Goal: Task Accomplishment & Management: Complete application form

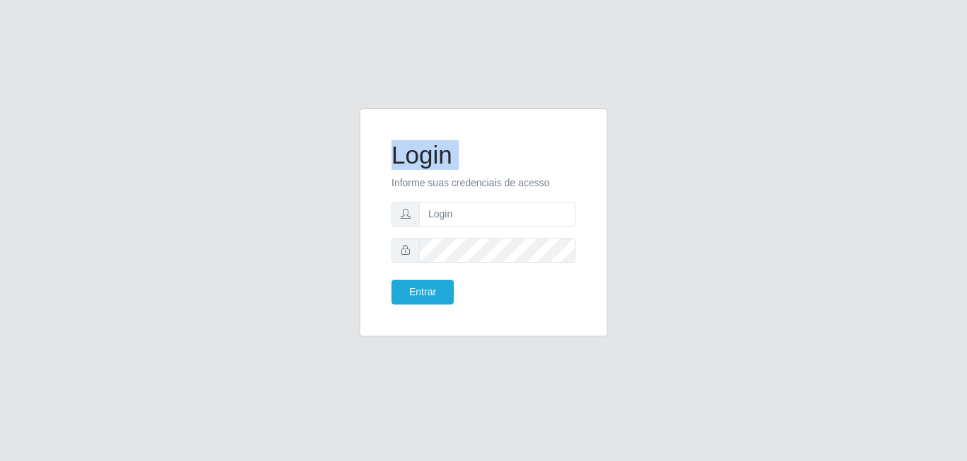
click at [443, 96] on div "Login Informe suas credenciais de acesso Entrar" at bounding box center [483, 230] width 967 height 461
type input "[EMAIL_ADDRESS][DOMAIN_NAME]"
click at [413, 301] on button "Entrar" at bounding box center [423, 292] width 62 height 25
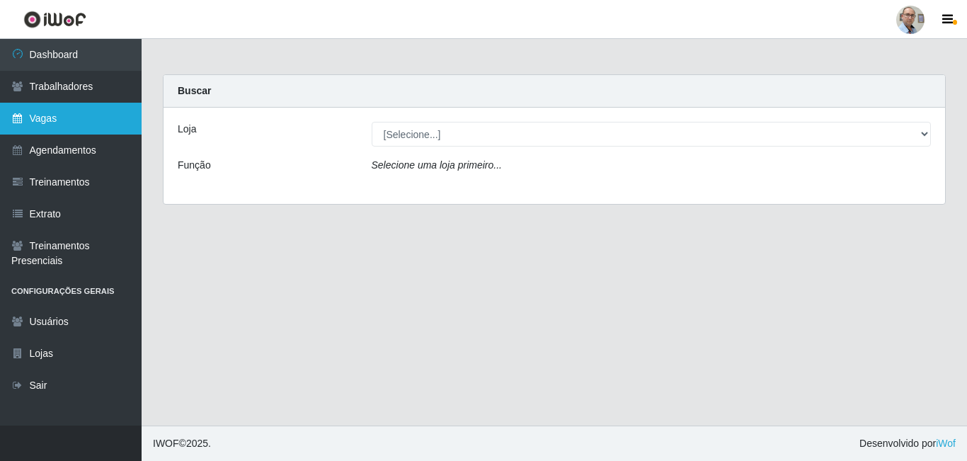
click at [86, 117] on link "Vagas" at bounding box center [71, 119] width 142 height 32
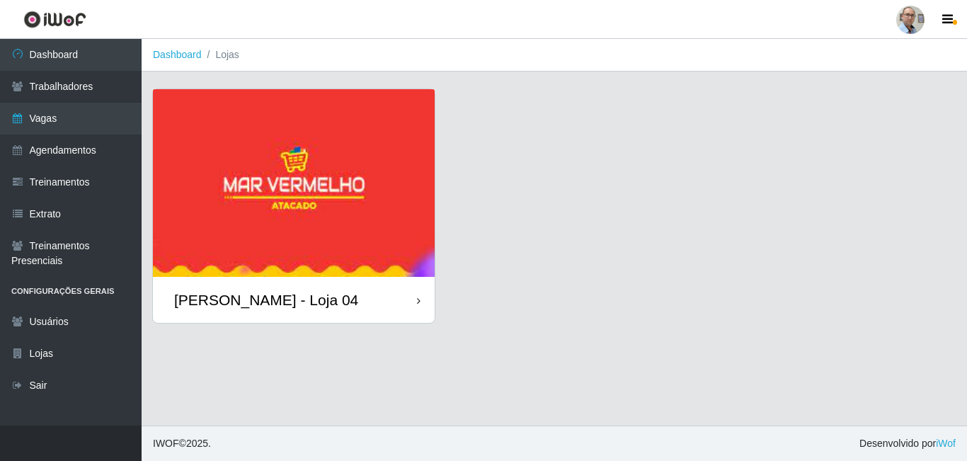
click at [322, 139] on img at bounding box center [294, 183] width 282 height 188
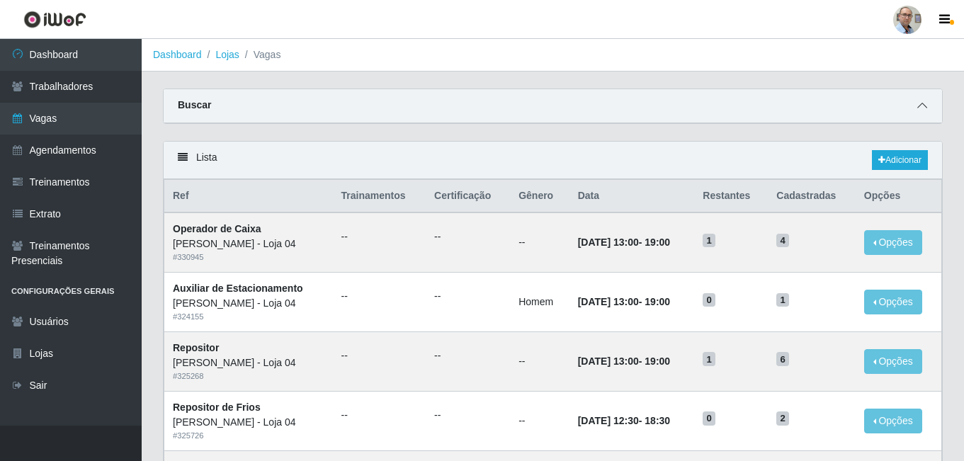
click at [921, 102] on icon at bounding box center [922, 106] width 10 height 10
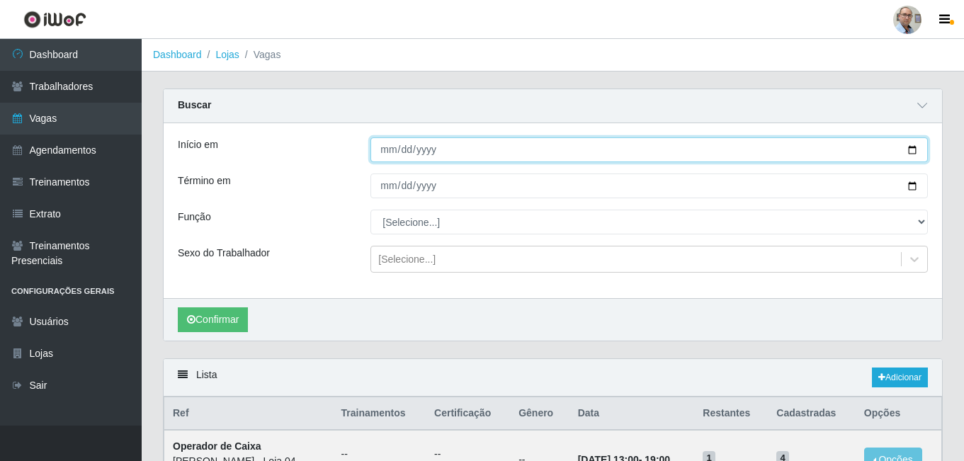
click at [911, 146] on input "Início em" at bounding box center [648, 149] width 557 height 25
type input "[DATE]"
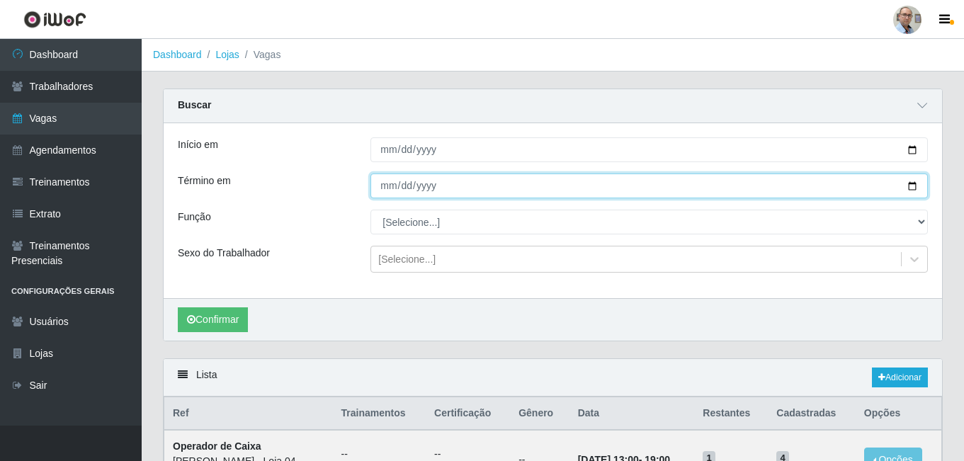
click at [913, 188] on input "Término em" at bounding box center [648, 186] width 557 height 25
type input "[DATE]"
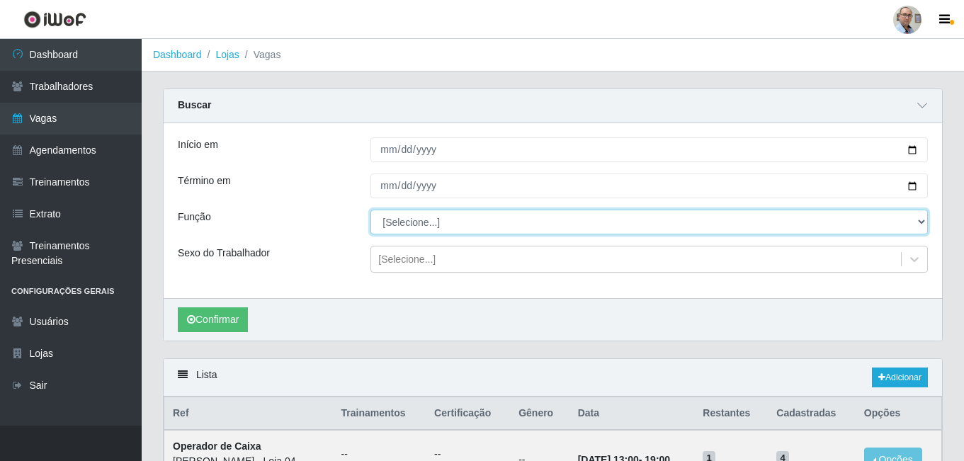
click at [805, 224] on select "[Selecione...] ASG ASG + ASG ++ Auxiliar de Depósito Auxiliar de Depósito + Aux…" at bounding box center [648, 222] width 557 height 25
select select "22"
click at [370, 210] on select "[Selecione...] ASG ASG + ASG ++ Auxiliar de Depósito Auxiliar de Depósito + Aux…" at bounding box center [648, 222] width 557 height 25
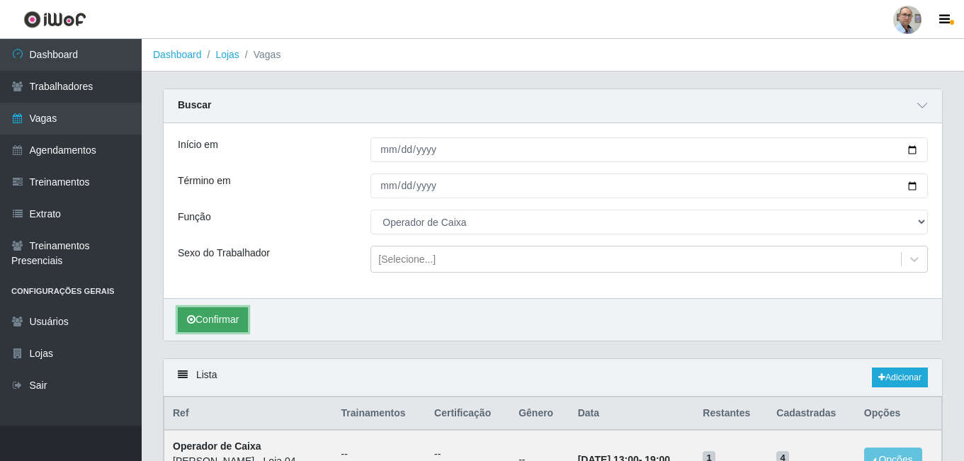
click at [202, 326] on button "Confirmar" at bounding box center [213, 319] width 70 height 25
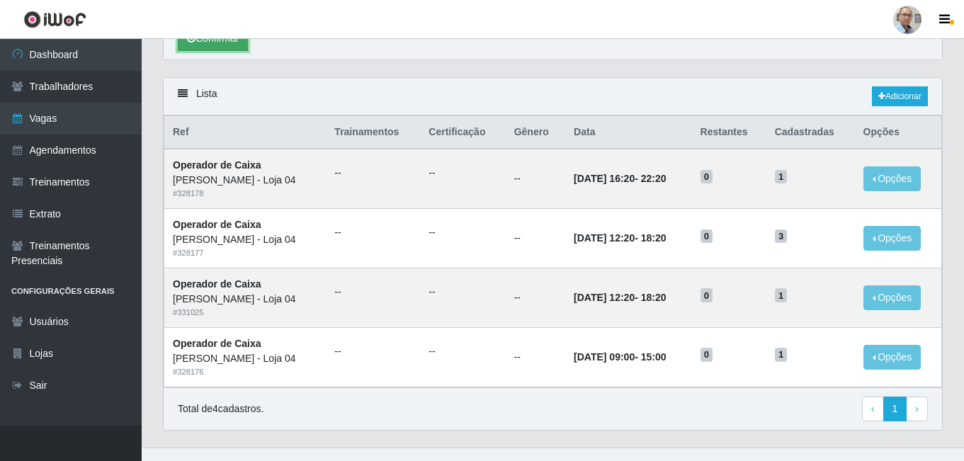
scroll to position [304, 0]
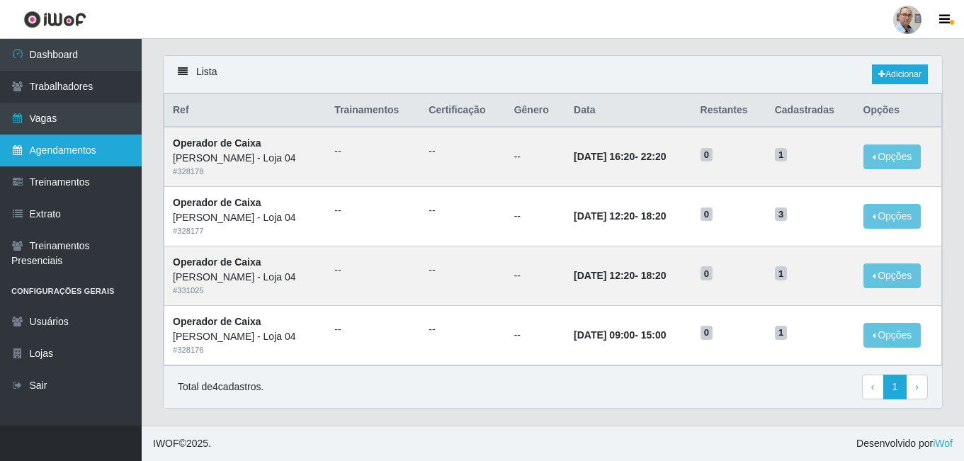
click at [72, 146] on link "Agendamentos" at bounding box center [71, 151] width 142 height 32
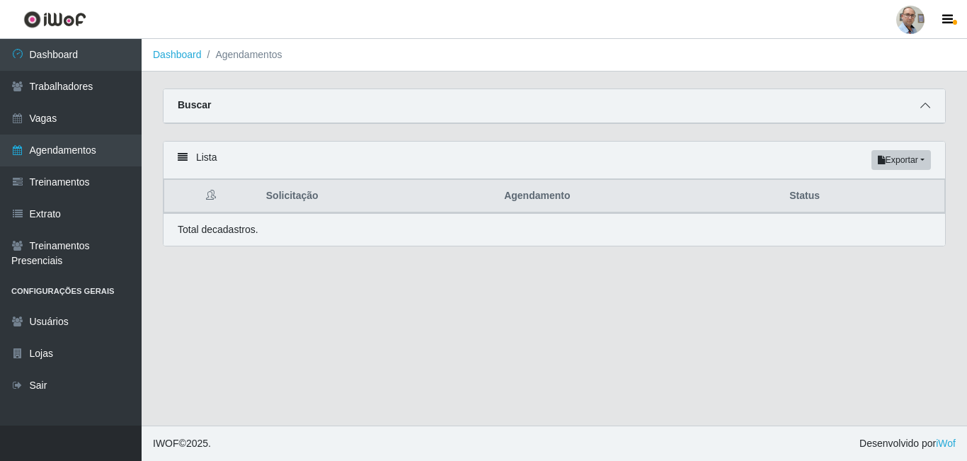
click at [928, 106] on icon at bounding box center [926, 106] width 10 height 10
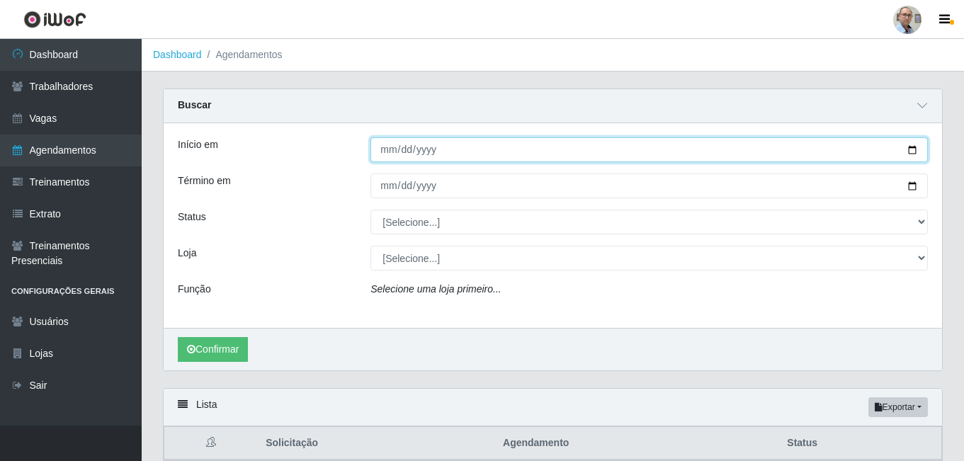
click at [914, 149] on input "Início em" at bounding box center [648, 149] width 557 height 25
type input "[DATE]"
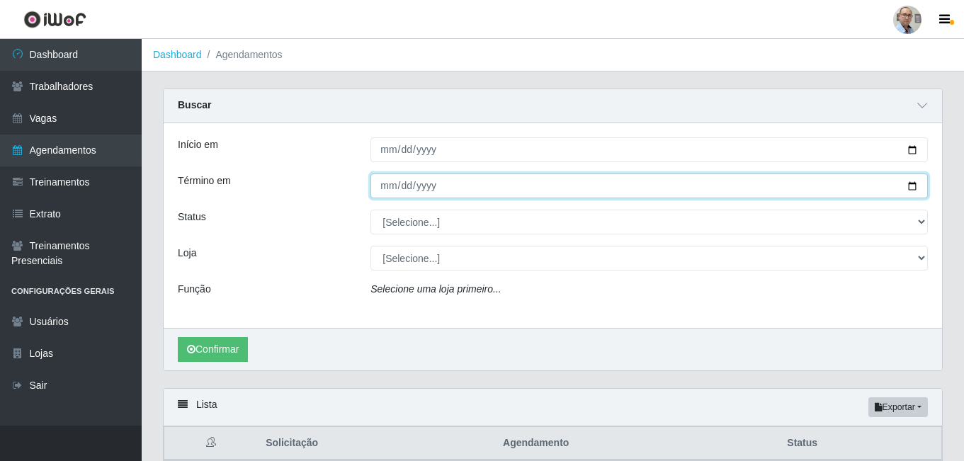
click at [916, 186] on input "Término em" at bounding box center [648, 186] width 557 height 25
type input "[DATE]"
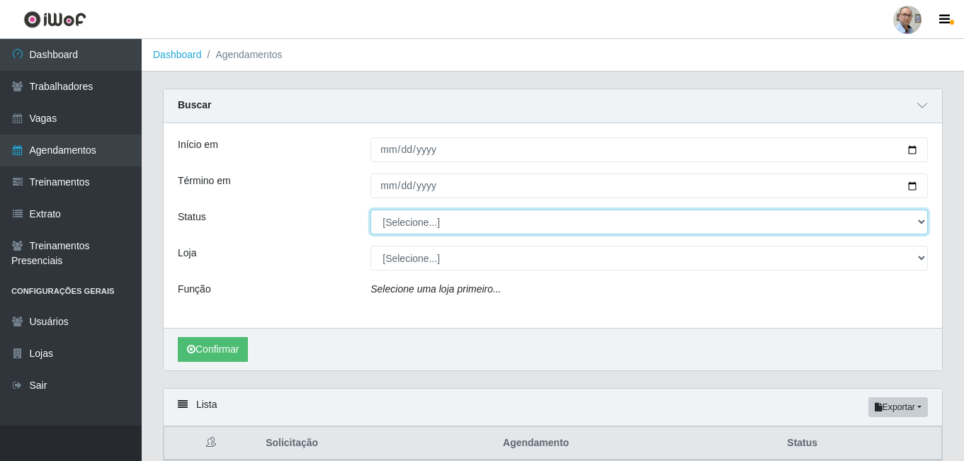
click at [919, 223] on select "[Selecione...] AGENDADO AGUARDANDO LIBERAR EM ANDAMENTO EM REVISÃO FINALIZADO C…" at bounding box center [648, 222] width 557 height 25
select select "AGENDADO"
click at [370, 210] on select "[Selecione...] AGENDADO AGUARDANDO LIBERAR EM ANDAMENTO EM REVISÃO FINALIZADO C…" at bounding box center [648, 222] width 557 height 25
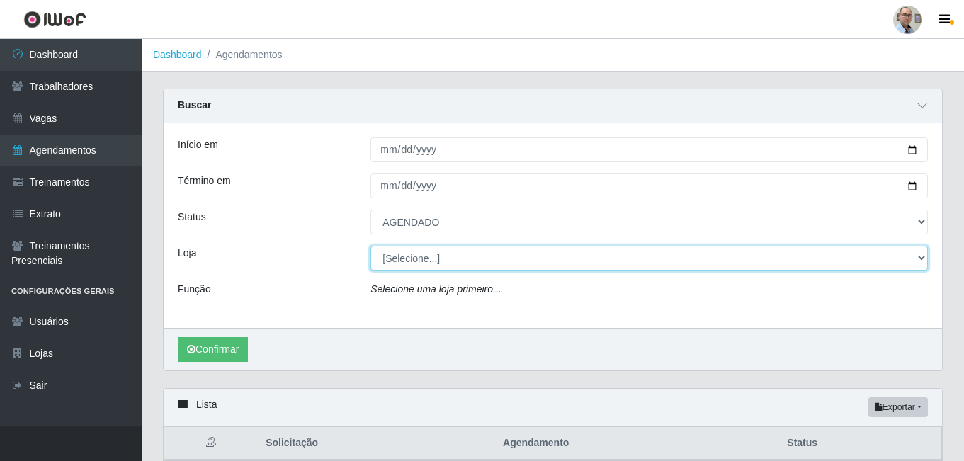
click at [533, 263] on select "[Selecione...] Mar Vermelho - Loja 04" at bounding box center [648, 258] width 557 height 25
select select "251"
click at [370, 246] on select "[Selecione...] Mar Vermelho - Loja 04" at bounding box center [648, 258] width 557 height 25
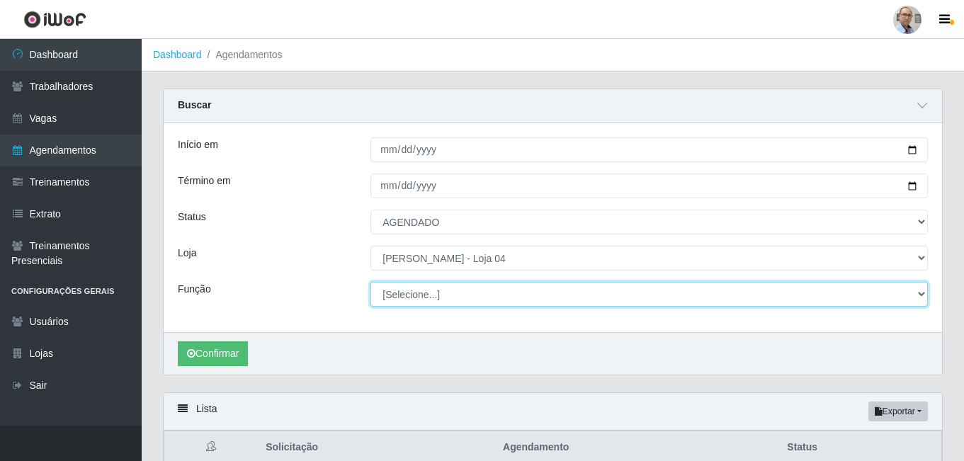
click at [518, 296] on select "[Selecione...] ASG ASG + ASG ++ Auxiliar de Depósito Auxiliar de Depósito + Aux…" at bounding box center [648, 294] width 557 height 25
select select "22"
click at [370, 283] on select "[Selecione...] ASG ASG + ASG ++ Auxiliar de Depósito Auxiliar de Depósito + Aux…" at bounding box center [648, 294] width 557 height 25
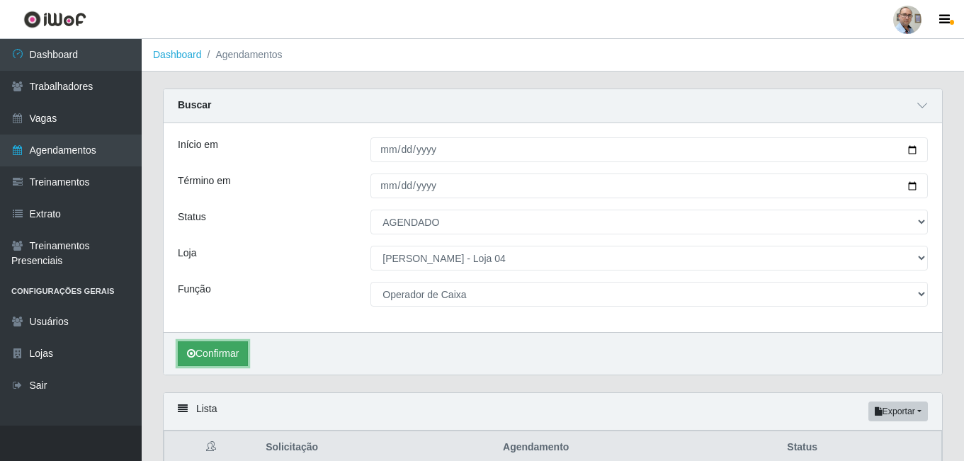
click at [211, 360] on button "Confirmar" at bounding box center [213, 353] width 70 height 25
